Goal: Subscribe to service/newsletter

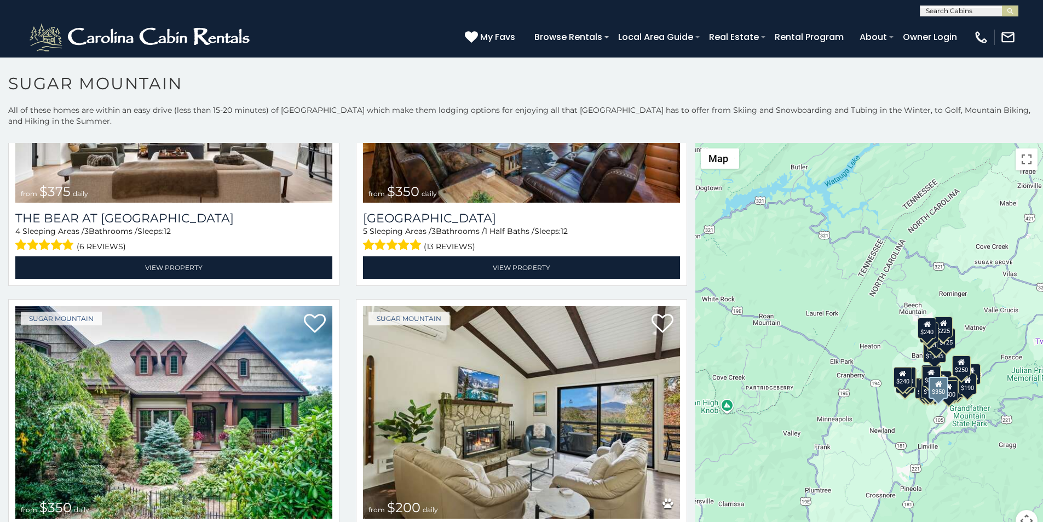
scroll to position [228, 0]
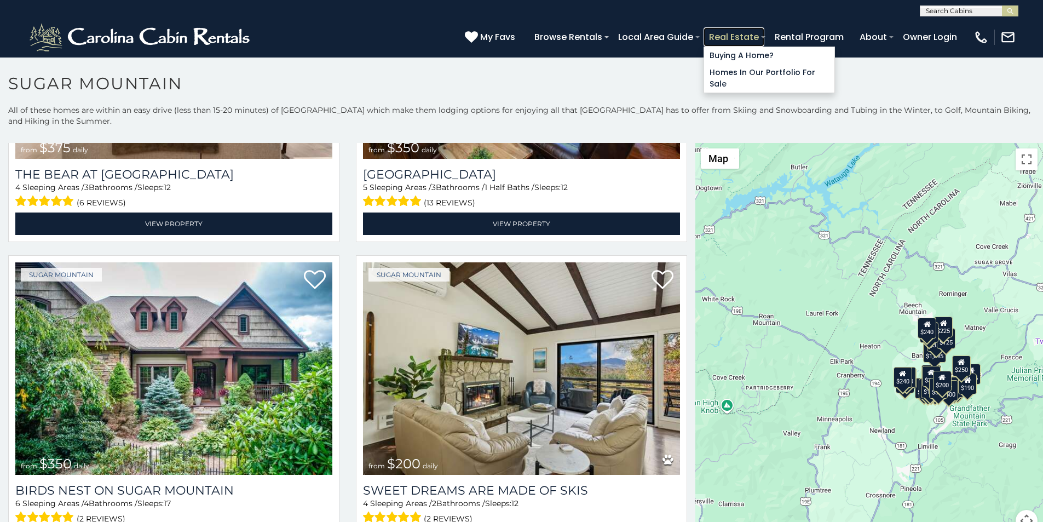
click at [764, 33] on link "Real Estate" at bounding box center [733, 36] width 61 height 19
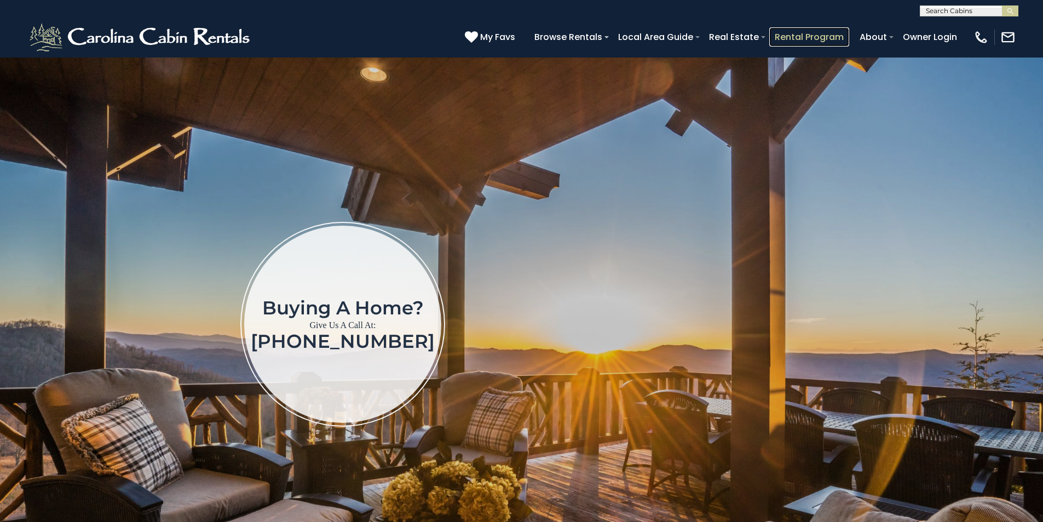
click at [839, 32] on link "Rental Program" at bounding box center [809, 36] width 80 height 19
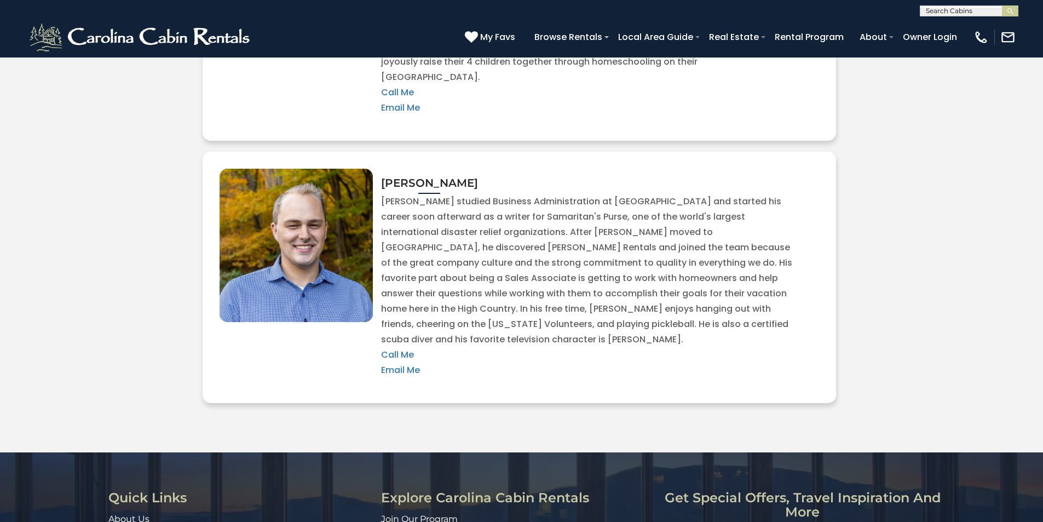
scroll to position [2395, 0]
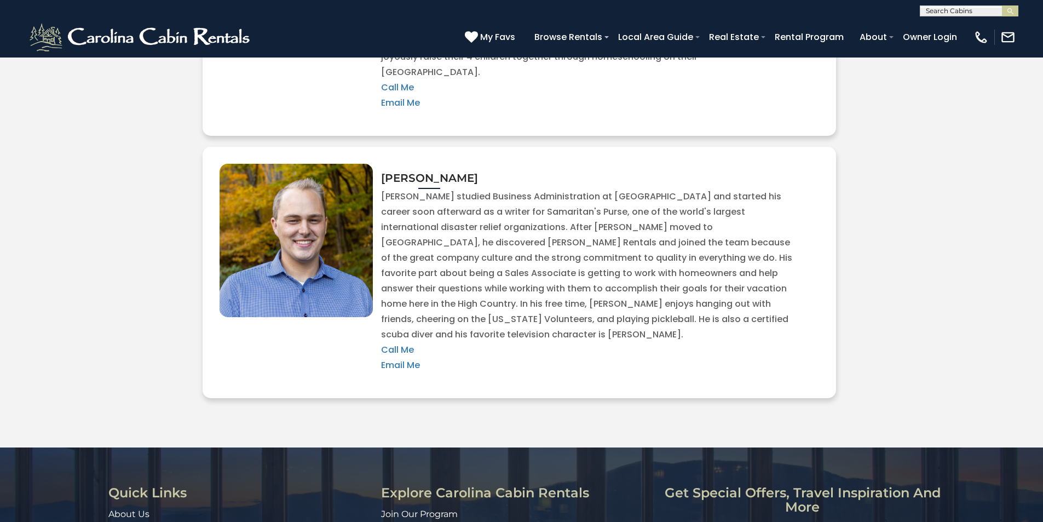
type input "**********"
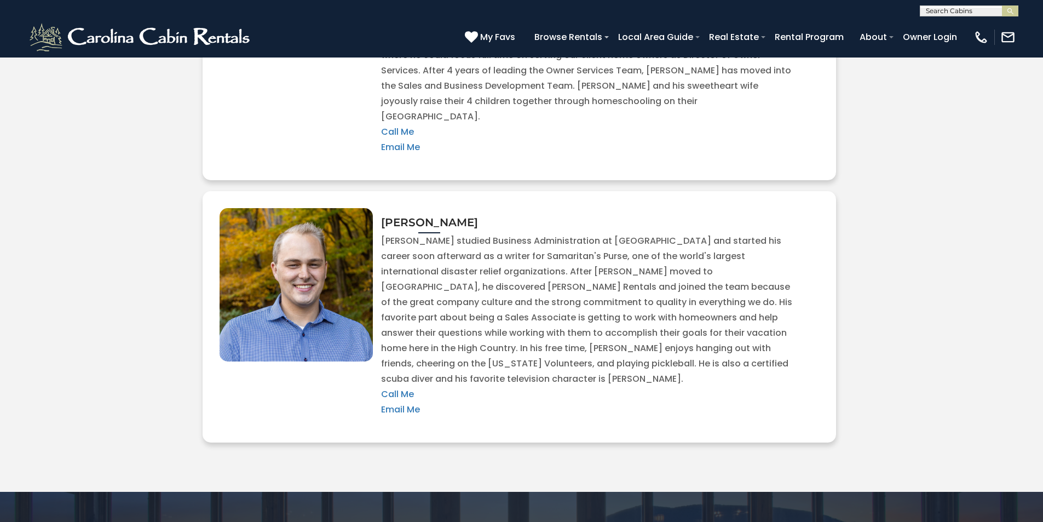
scroll to position [2291, 0]
